Goal: Information Seeking & Learning: Learn about a topic

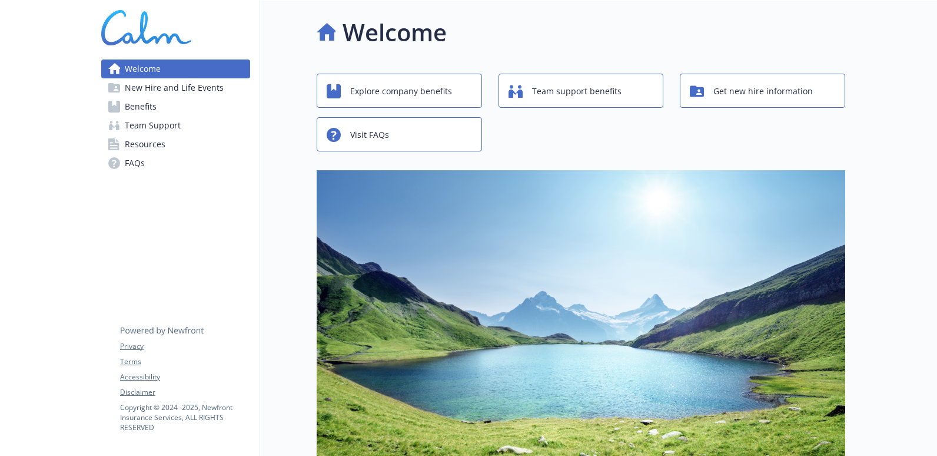
click at [147, 107] on span "Benefits" at bounding box center [141, 106] width 32 height 19
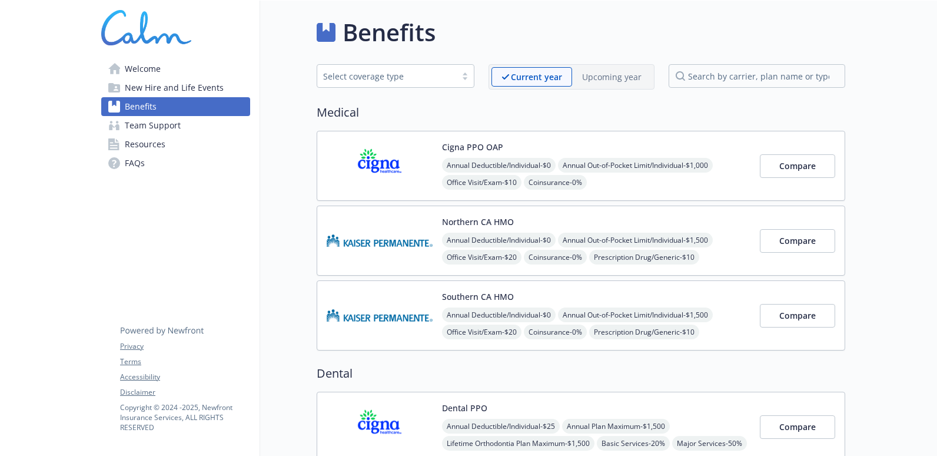
click at [649, 20] on div "Benefits" at bounding box center [581, 32] width 529 height 35
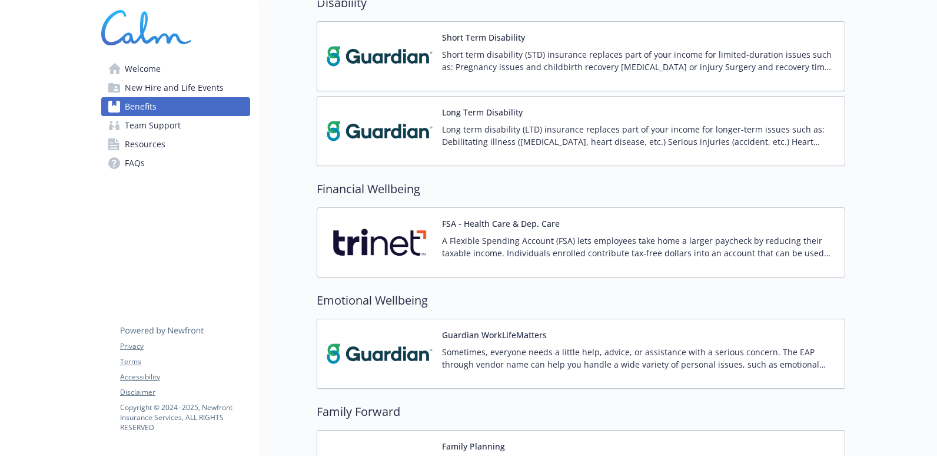
click at [425, 248] on img at bounding box center [380, 242] width 106 height 50
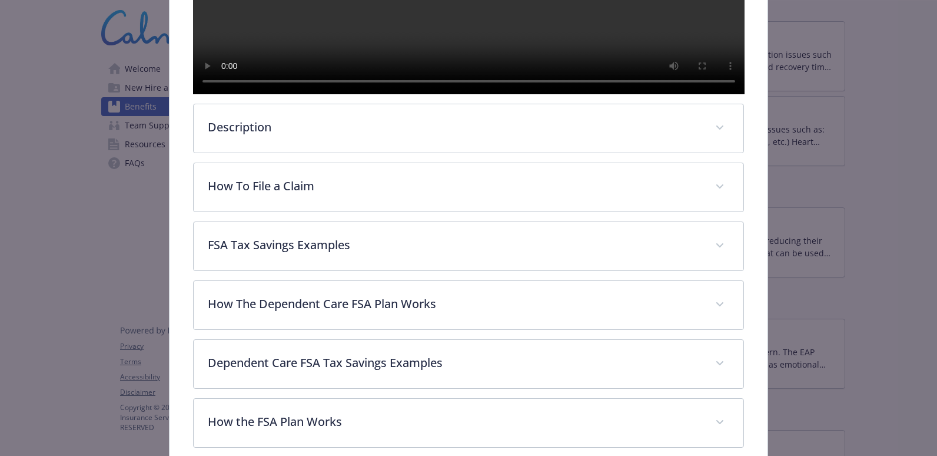
scroll to position [304, 0]
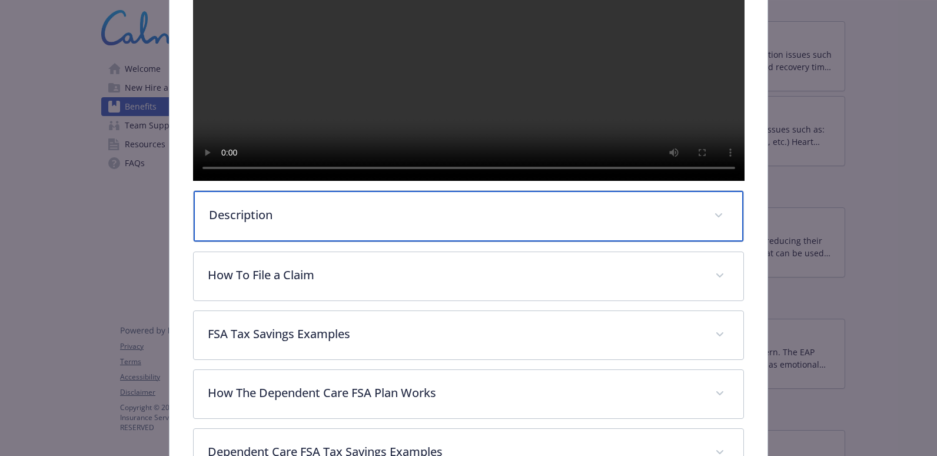
click at [416, 224] on p "Description" at bounding box center [455, 215] width 492 height 18
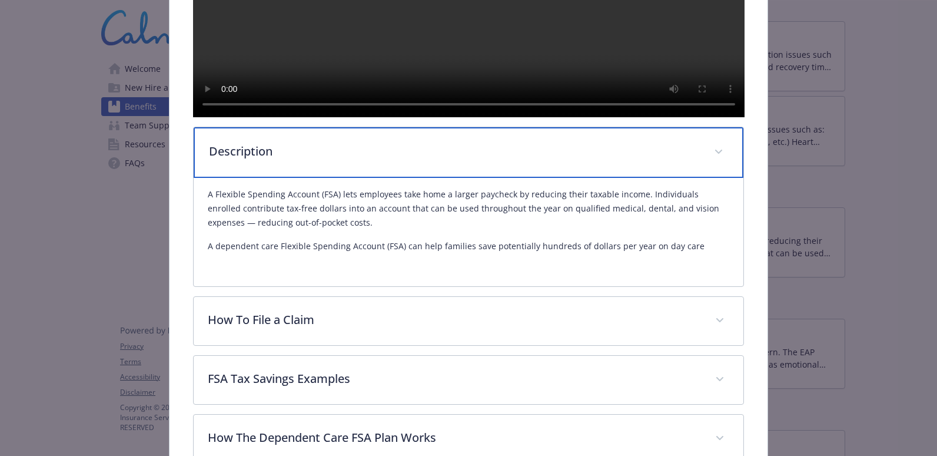
scroll to position [480, 0]
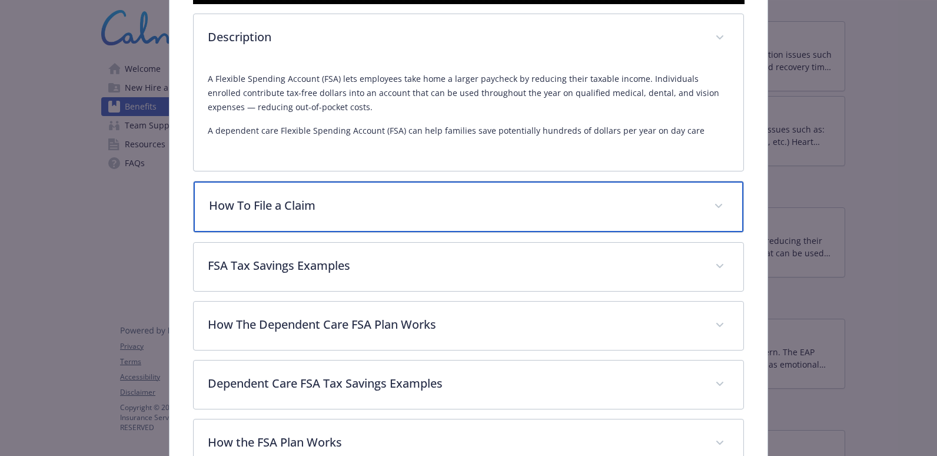
click at [550, 214] on p "How To File a Claim" at bounding box center [455, 206] width 492 height 18
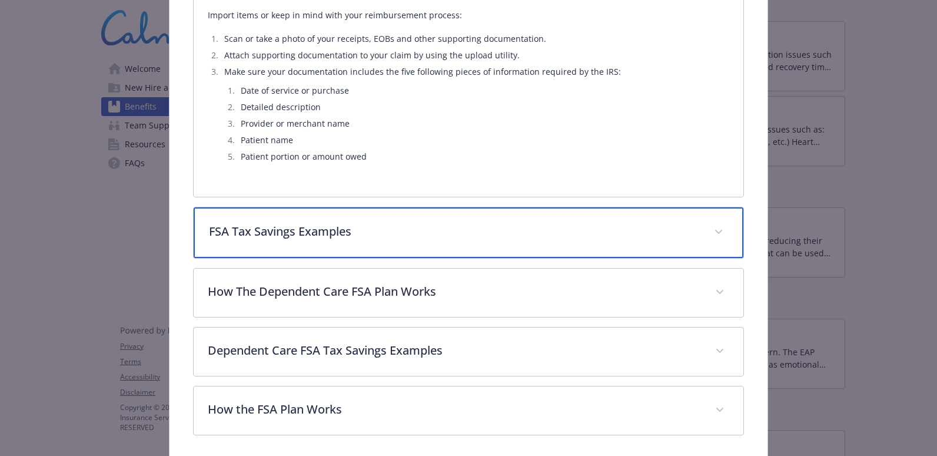
scroll to position [772, 0]
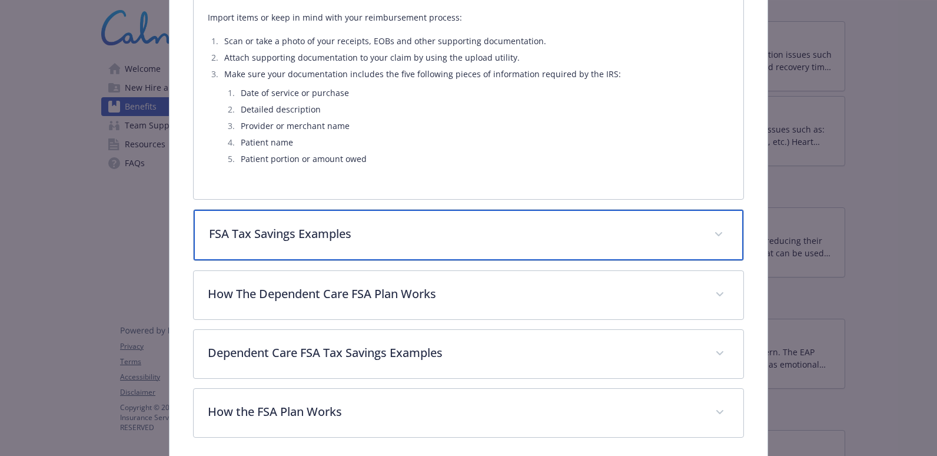
click at [536, 243] on p "FSA Tax Savings Examples" at bounding box center [455, 234] width 492 height 18
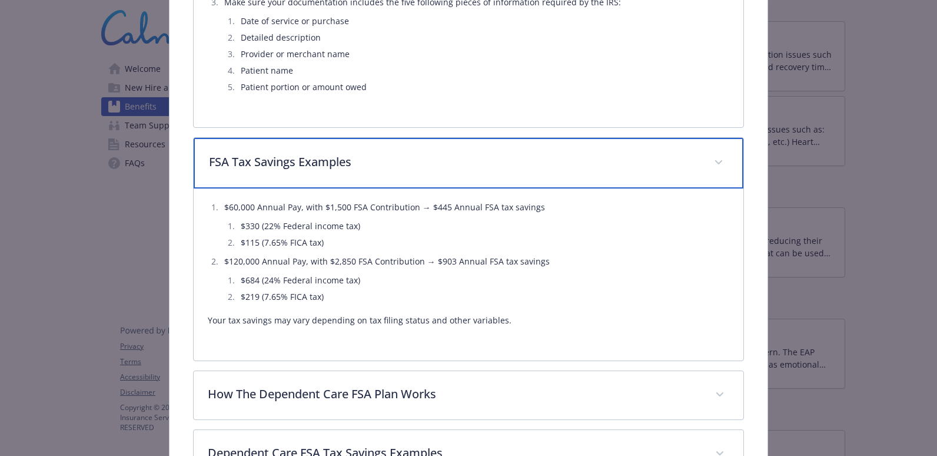
scroll to position [890, 0]
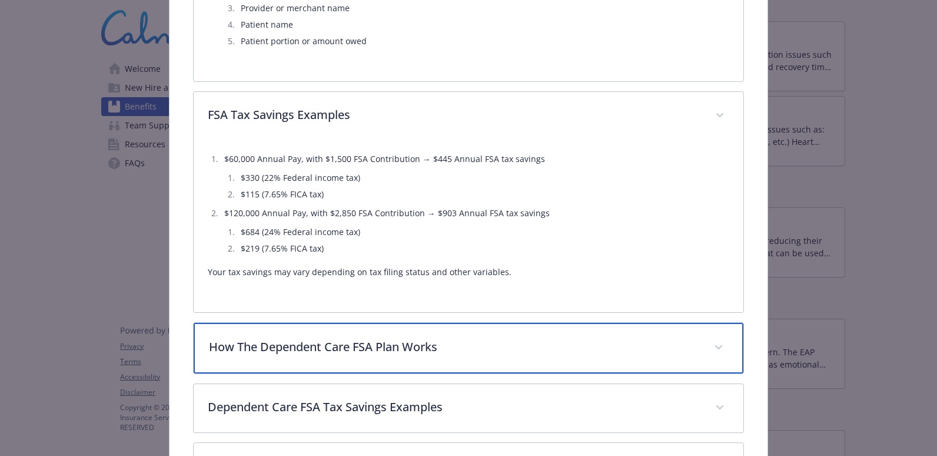
click at [534, 356] on p "How The Dependent Care FSA Plan Works" at bounding box center [455, 347] width 492 height 18
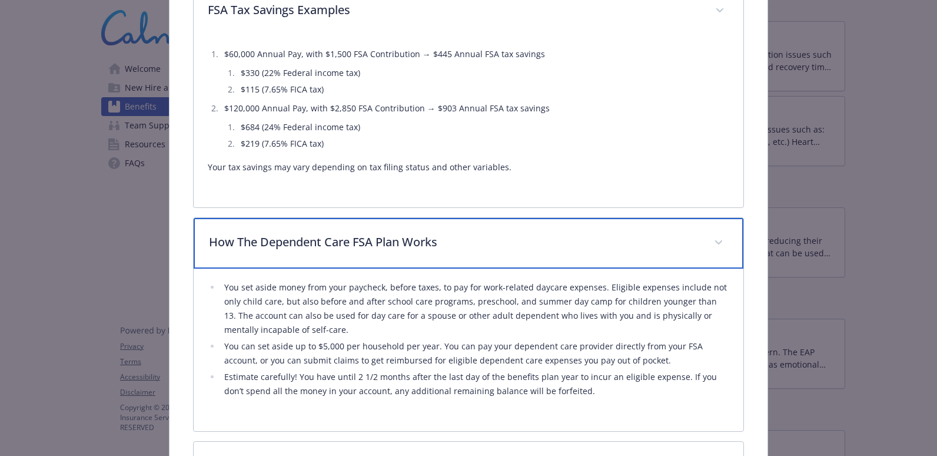
scroll to position [1126, 0]
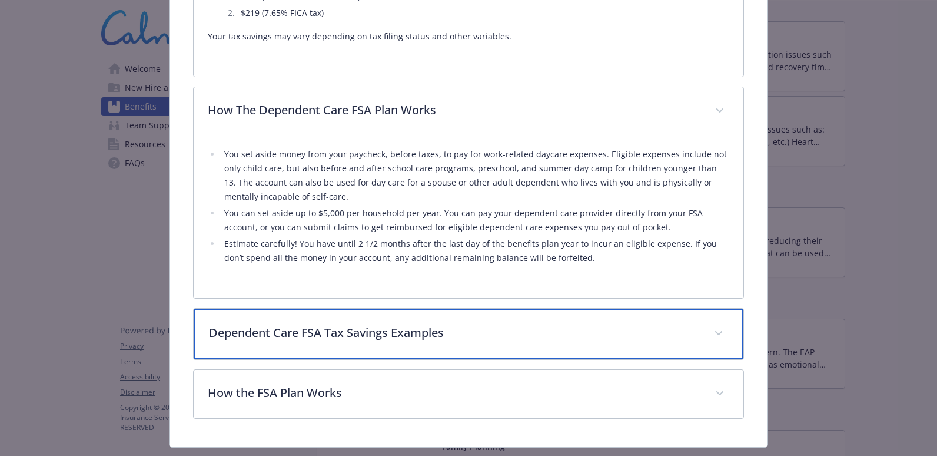
click at [532, 341] on p "Dependent Care FSA Tax Savings Examples" at bounding box center [455, 333] width 492 height 18
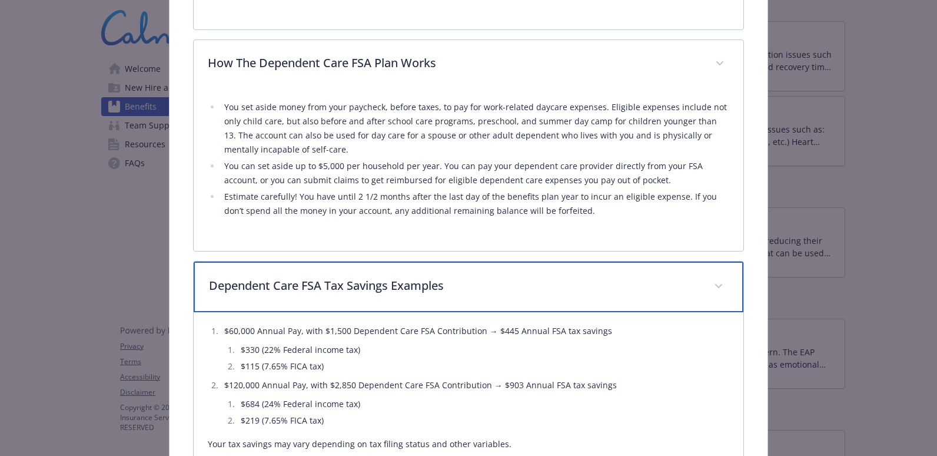
scroll to position [1358, 0]
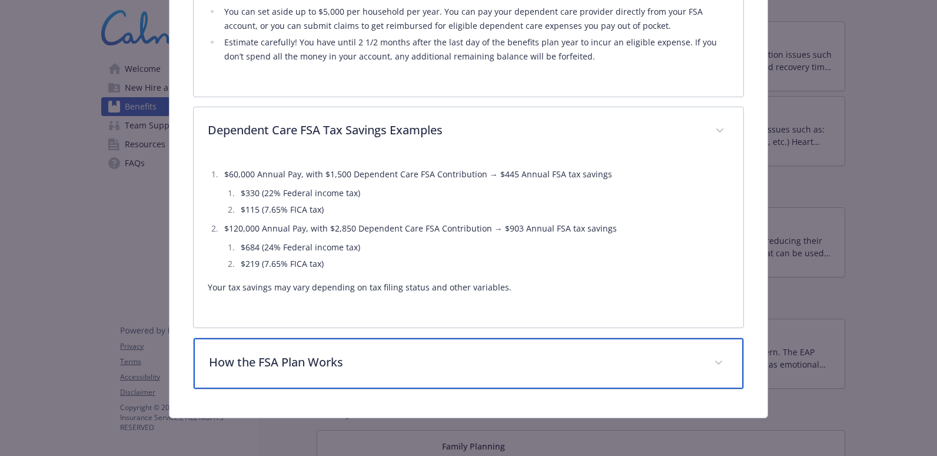
click at [412, 360] on p "How the FSA Plan Works" at bounding box center [455, 362] width 492 height 18
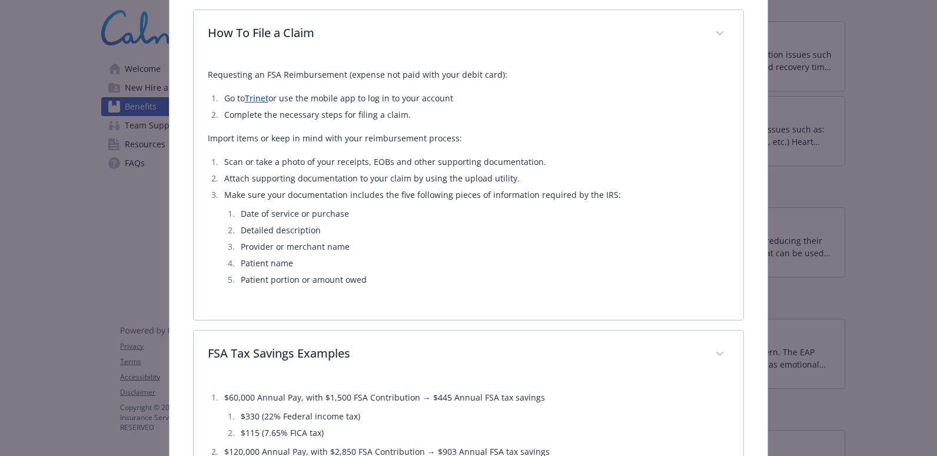
scroll to position [416, 0]
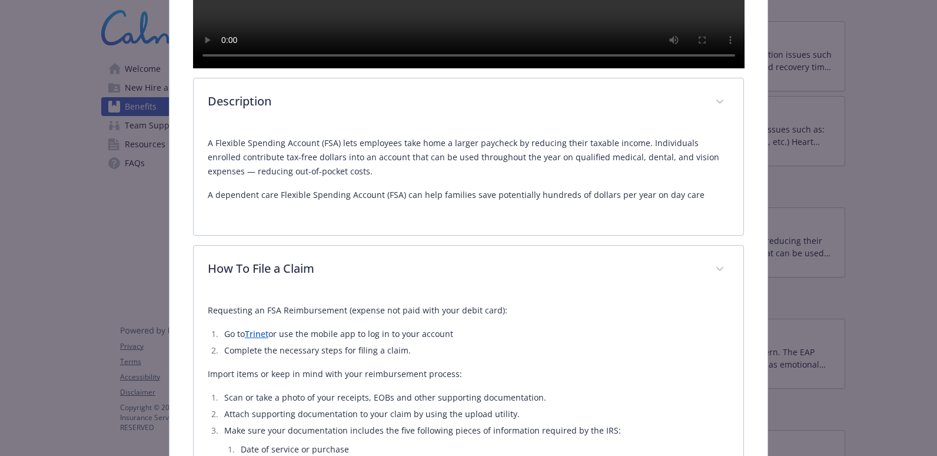
click at [256, 339] on link "Trinet" at bounding box center [257, 333] width 24 height 11
